Goal: Task Accomplishment & Management: Manage account settings

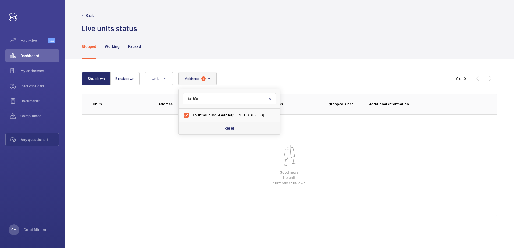
click at [206, 125] on div "Reset" at bounding box center [230, 128] width 102 height 13
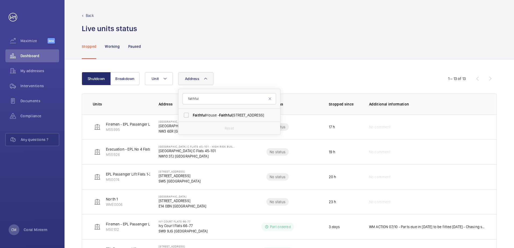
click at [203, 115] on span "Faithful" at bounding box center [199, 115] width 13 height 4
click at [192, 115] on input "Faithful House - [GEOGRAPHIC_DATA]" at bounding box center [186, 115] width 11 height 11
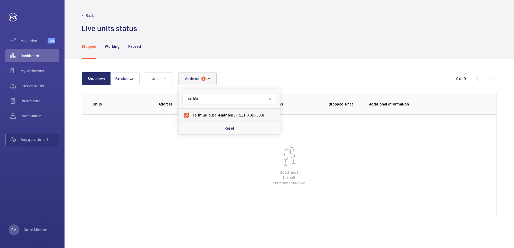
click at [204, 114] on span "Faithful" at bounding box center [199, 115] width 13 height 4
click at [192, 114] on input "Faithful House - [GEOGRAPHIC_DATA]" at bounding box center [186, 115] width 11 height 11
checkbox input "false"
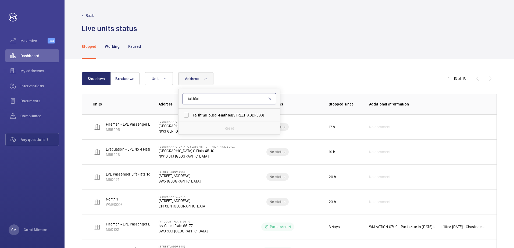
drag, startPoint x: 211, startPoint y: 97, endPoint x: 221, endPoint y: 102, distance: 11.3
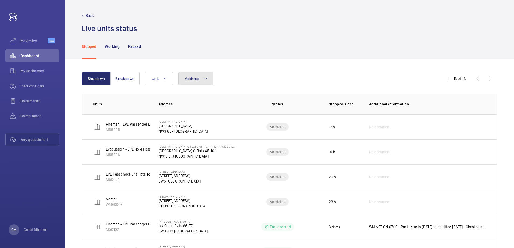
click at [193, 82] on button "Address" at bounding box center [195, 78] width 35 height 13
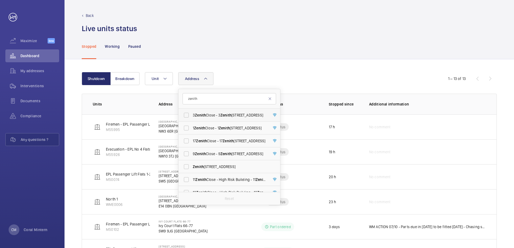
type input "zenith"
click at [223, 114] on span "Zenith" at bounding box center [226, 115] width 11 height 4
click at [192, 114] on input "3 Zenith Close - [STREET_ADDRESS]" at bounding box center [186, 115] width 11 height 11
checkbox input "true"
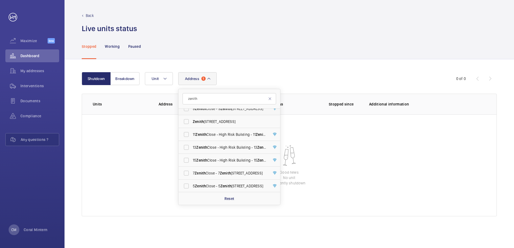
scroll to position [46, 0]
click at [230, 169] on label "7 Zenith Close - [STREET_ADDRESS]" at bounding box center [226, 172] width 94 height 13
click at [192, 169] on input "7 Zenith Close - [STREET_ADDRESS]" at bounding box center [186, 173] width 11 height 11
checkbox input "true"
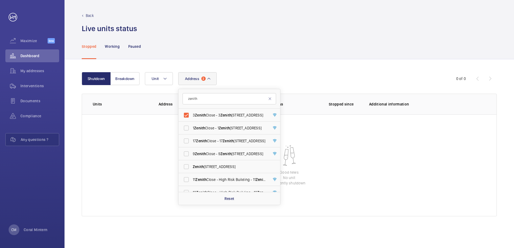
click at [226, 105] on form "zenith" at bounding box center [230, 99] width 102 height 20
drag, startPoint x: 222, startPoint y: 115, endPoint x: 213, endPoint y: 100, distance: 16.8
click at [222, 115] on span "3 Zenith Close - [STREET_ADDRESS]" at bounding box center [230, 115] width 74 height 5
click at [192, 115] on input "3 Zenith Close - [STREET_ADDRESS]" at bounding box center [186, 115] width 11 height 11
checkbox input "false"
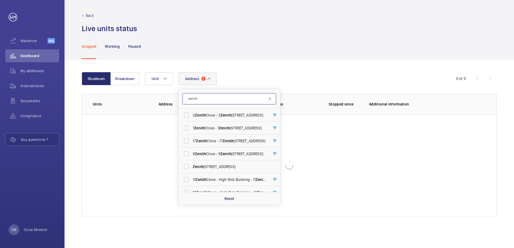
click at [186, 95] on input "zenith" at bounding box center [230, 98] width 94 height 11
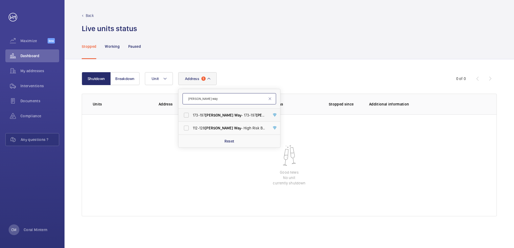
type input "[PERSON_NAME] way"
click at [218, 115] on span "[PERSON_NAME]" at bounding box center [219, 115] width 28 height 4
click at [192, 115] on input "[STREET_ADDRESS][PERSON_NAME][PERSON_NAME]" at bounding box center [186, 115] width 11 height 11
click at [217, 121] on label "[STREET_ADDRESS][PERSON_NAME][PERSON_NAME]" at bounding box center [226, 115] width 94 height 13
click at [192, 121] on input "[STREET_ADDRESS][PERSON_NAME][PERSON_NAME]" at bounding box center [186, 115] width 11 height 11
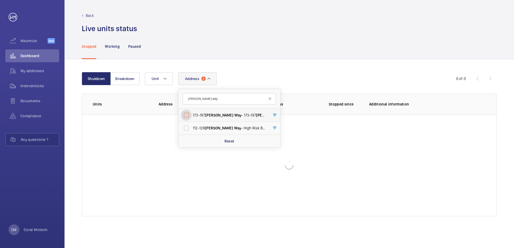
checkbox input "false"
click at [234, 129] on span "Way" at bounding box center [237, 128] width 7 height 4
click at [192, 129] on input "[STREET_ADDRESS][PERSON_NAME] - High Risk Building - [STREET_ADDRESS][PERSON_NA…" at bounding box center [186, 128] width 11 height 11
checkbox input "true"
click at [221, 121] on label "[STREET_ADDRESS][PERSON_NAME][PERSON_NAME]" at bounding box center [226, 115] width 94 height 13
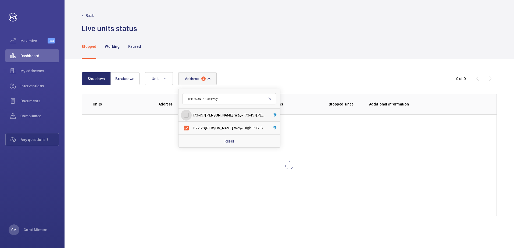
click at [192, 121] on input "[STREET_ADDRESS][PERSON_NAME][PERSON_NAME]" at bounding box center [186, 115] width 11 height 11
checkbox input "true"
click at [230, 123] on label "[STREET_ADDRESS][PERSON_NAME] - High Risk Building - [STREET_ADDRESS][PERSON_NA…" at bounding box center [226, 128] width 94 height 13
click at [192, 123] on input "[STREET_ADDRESS][PERSON_NAME] - High Risk Building - [STREET_ADDRESS][PERSON_NA…" at bounding box center [186, 128] width 11 height 11
checkbox input "false"
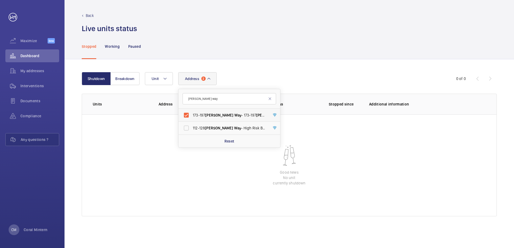
click at [234, 117] on span "Way" at bounding box center [237, 115] width 7 height 4
click at [192, 117] on input "[STREET_ADDRESS][PERSON_NAME][PERSON_NAME]" at bounding box center [186, 115] width 11 height 11
checkbox input "false"
drag, startPoint x: 220, startPoint y: 102, endPoint x: 187, endPoint y: 98, distance: 33.7
click at [187, 98] on input "[PERSON_NAME] way" at bounding box center [230, 98] width 94 height 11
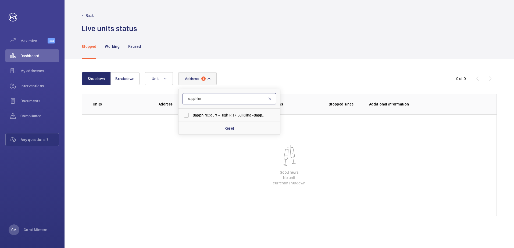
type input "sapphire"
click at [219, 117] on span "[GEOGRAPHIC_DATA] - High [STREET_ADDRESS]" at bounding box center [230, 115] width 74 height 5
click at [192, 117] on input "[GEOGRAPHIC_DATA] - High [STREET_ADDRESS]" at bounding box center [186, 115] width 11 height 11
click at [252, 111] on label "[GEOGRAPHIC_DATA] - High [STREET_ADDRESS]" at bounding box center [226, 115] width 94 height 13
click at [192, 111] on input "[GEOGRAPHIC_DATA] - High [STREET_ADDRESS]" at bounding box center [186, 115] width 11 height 11
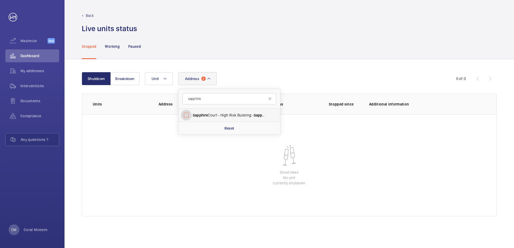
checkbox input "false"
click at [208, 79] on mat-icon at bounding box center [209, 79] width 4 height 6
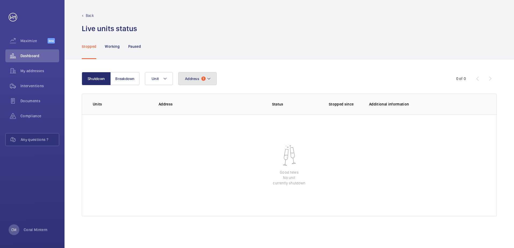
click at [208, 79] on mat-icon at bounding box center [209, 79] width 4 height 6
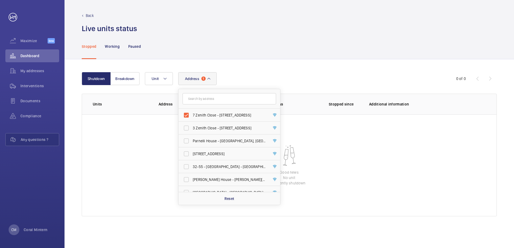
click at [219, 113] on span "7 Zenith Close - [STREET_ADDRESS]" at bounding box center [230, 115] width 74 height 5
click at [192, 113] on input "7 Zenith Close - [STREET_ADDRESS]" at bounding box center [186, 115] width 11 height 11
checkbox input "false"
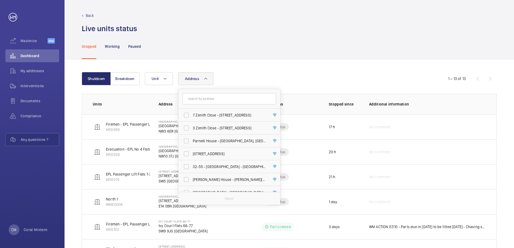
click at [300, 33] on div "Live units status﻿" at bounding box center [289, 29] width 415 height 10
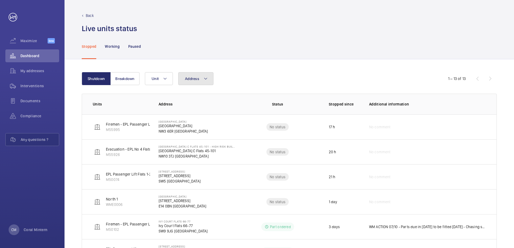
click at [200, 79] on button "Address" at bounding box center [195, 78] width 35 height 13
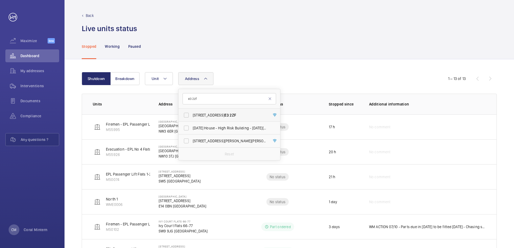
type input "e3 2zf"
click at [221, 113] on span "[STREET_ADDRESS]" at bounding box center [230, 115] width 74 height 5
click at [192, 113] on input "[STREET_ADDRESS]" at bounding box center [186, 115] width 11 height 11
checkbox input "true"
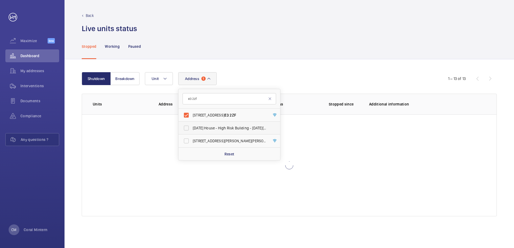
click at [225, 130] on span "[DATE] House - High Risk Building - [DATE][GEOGRAPHIC_DATA]" at bounding box center [230, 128] width 74 height 5
click at [192, 130] on input "[DATE] House - High Risk Building - [DATE][GEOGRAPHIC_DATA]" at bounding box center [186, 128] width 11 height 11
checkbox input "true"
click at [228, 144] on span "[STREET_ADDRESS][PERSON_NAME][PERSON_NAME]" at bounding box center [230, 140] width 74 height 5
click at [192, 144] on input "[STREET_ADDRESS][PERSON_NAME][PERSON_NAME]" at bounding box center [186, 141] width 11 height 11
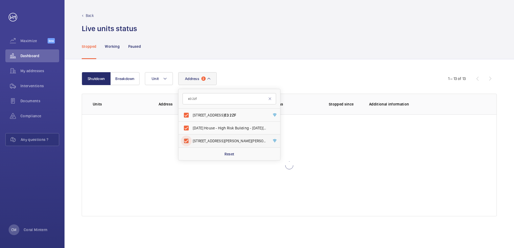
checkbox input "true"
click at [231, 115] on span "[STREET_ADDRESS]" at bounding box center [230, 115] width 74 height 5
click at [192, 115] on input "[STREET_ADDRESS]" at bounding box center [186, 115] width 11 height 11
checkbox input "false"
click at [227, 146] on label "[STREET_ADDRESS][PERSON_NAME][PERSON_NAME]" at bounding box center [226, 141] width 94 height 13
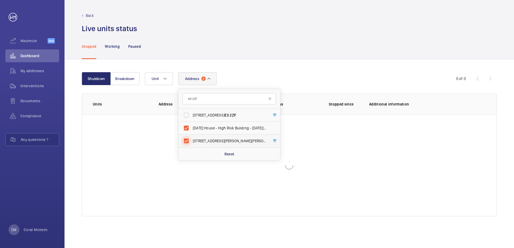
click at [192, 146] on input "[STREET_ADDRESS][PERSON_NAME][PERSON_NAME]" at bounding box center [186, 141] width 11 height 11
checkbox input "false"
click at [217, 125] on label "[DATE] House - High Risk Building - [DATE][GEOGRAPHIC_DATA]" at bounding box center [226, 128] width 94 height 13
click at [192, 125] on input "[DATE] House - High Risk Building - [DATE][GEOGRAPHIC_DATA]" at bounding box center [186, 128] width 11 height 11
checkbox input "false"
